Goal: Information Seeking & Learning: Learn about a topic

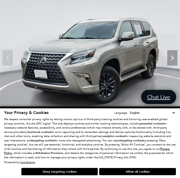
scroll to position [31, 0]
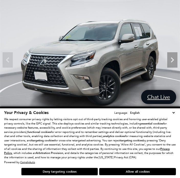
click at [171, 61] on icon "Next" at bounding box center [172, 60] width 10 height 10
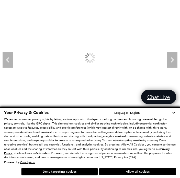
click at [170, 62] on icon "Next" at bounding box center [172, 60] width 10 height 10
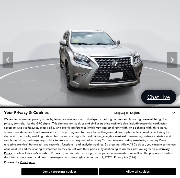
click at [172, 61] on icon "Next" at bounding box center [172, 60] width 10 height 10
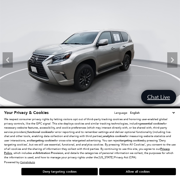
click at [173, 61] on icon "Next" at bounding box center [172, 60] width 10 height 10
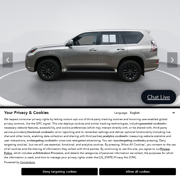
click at [173, 60] on icon "Next" at bounding box center [172, 59] width 3 height 5
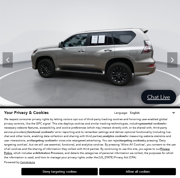
click at [174, 59] on icon "Next" at bounding box center [172, 60] width 10 height 10
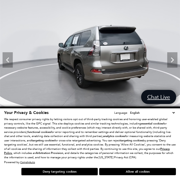
click at [170, 60] on icon "Next" at bounding box center [172, 60] width 10 height 10
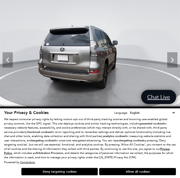
click at [171, 59] on icon "Next" at bounding box center [172, 60] width 10 height 10
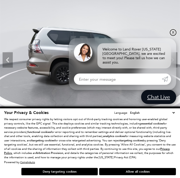
click at [173, 33] on link "✕" at bounding box center [173, 32] width 6 height 6
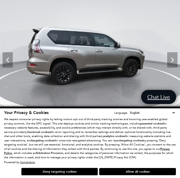
click at [172, 61] on icon "Next" at bounding box center [172, 59] width 3 height 5
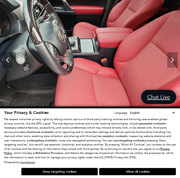
click at [172, 60] on icon "Next" at bounding box center [172, 60] width 10 height 10
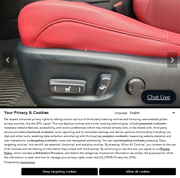
click at [173, 59] on icon "Next" at bounding box center [172, 60] width 10 height 10
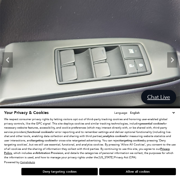
click at [169, 61] on icon "Next" at bounding box center [172, 60] width 10 height 10
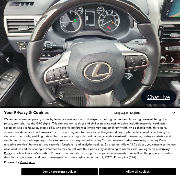
click at [172, 63] on icon "Next" at bounding box center [172, 60] width 10 height 10
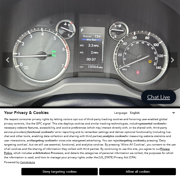
click at [174, 60] on icon "Next" at bounding box center [172, 60] width 10 height 10
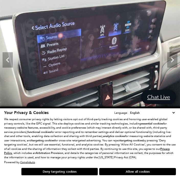
click at [173, 61] on icon "Next" at bounding box center [172, 59] width 3 height 5
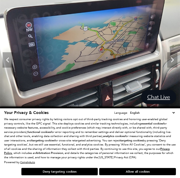
click at [173, 60] on icon "Next" at bounding box center [172, 59] width 3 height 5
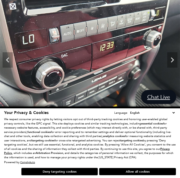
click at [172, 61] on icon "Next" at bounding box center [172, 59] width 3 height 5
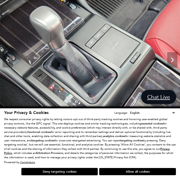
click at [172, 58] on icon "Next" at bounding box center [172, 59] width 3 height 5
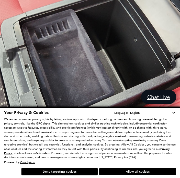
click at [173, 59] on icon "Next" at bounding box center [172, 59] width 3 height 5
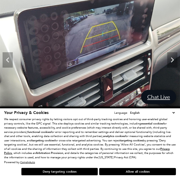
click at [2, 55] on img at bounding box center [90, 57] width 180 height 135
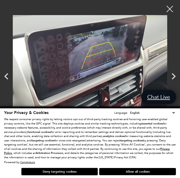
click at [7, 76] on icon "Previous" at bounding box center [6, 76] width 13 height 13
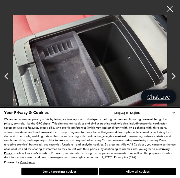
scroll to position [90, 0]
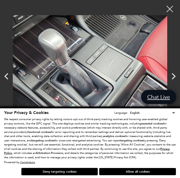
click at [172, 79] on icon "Next" at bounding box center [173, 76] width 13 height 13
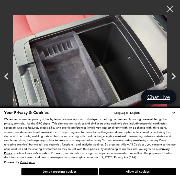
click at [168, 11] on div at bounding box center [169, 9] width 13 height 13
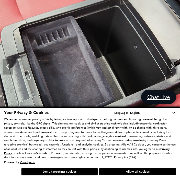
scroll to position [0, 0]
